Goal: Information Seeking & Learning: Learn about a topic

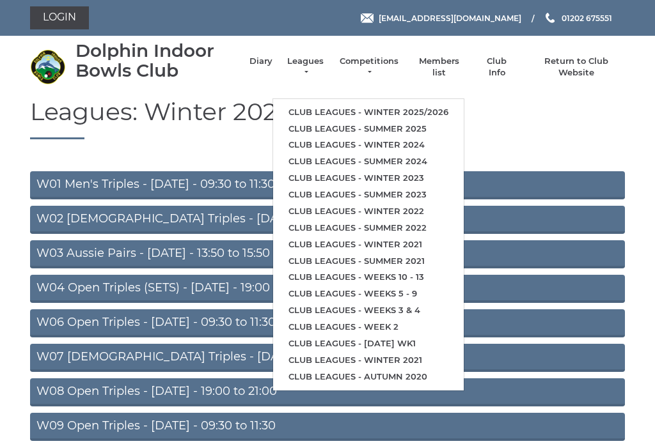
click at [421, 107] on link "Club leagues - Winter 2025/2026" at bounding box center [368, 112] width 191 height 17
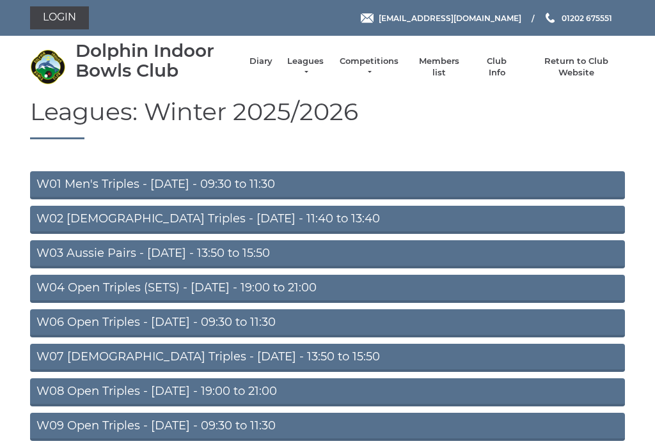
click at [258, 260] on link "W03 Aussie Pairs - [DATE] - 13:50 to 15:50" at bounding box center [327, 254] width 595 height 28
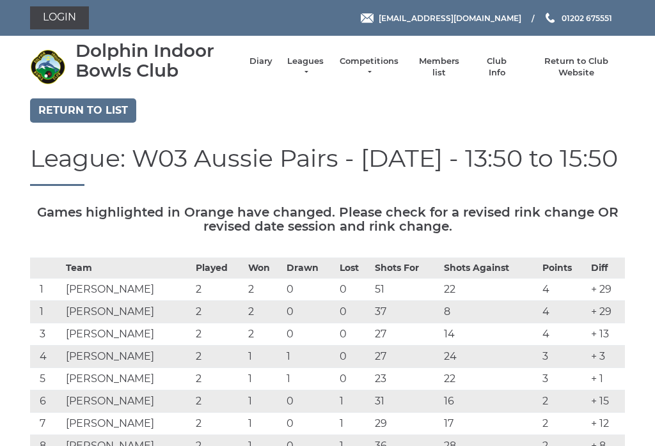
click at [109, 111] on link "Return to list" at bounding box center [83, 110] width 106 height 24
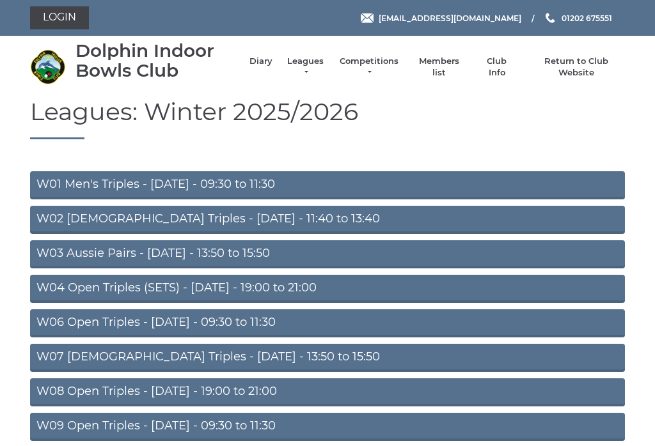
click at [285, 293] on link "W04 Open Triples (SETS) - [DATE] - 19:00 to 21:00" at bounding box center [327, 289] width 595 height 28
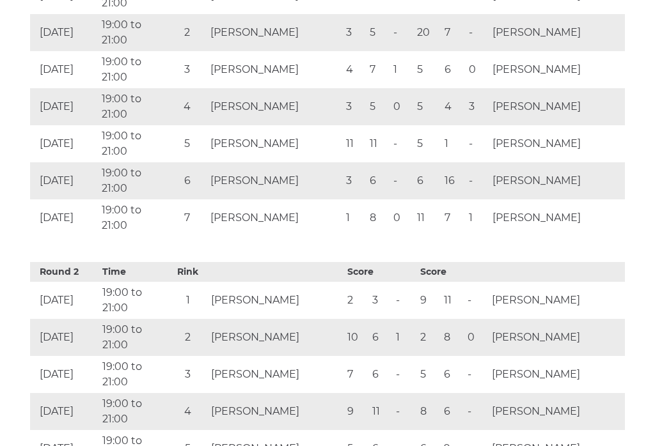
scroll to position [808, 0]
click at [551, 256] on div "Round 2 Time Rink Score Score [DATE] 19:00 to 21:00 1 [PERSON_NAME] 2 3 - 9 11 …" at bounding box center [327, 399] width 595 height 286
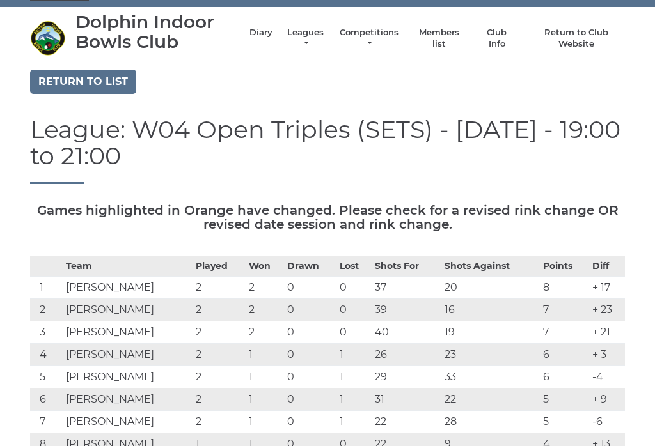
scroll to position [0, 0]
